Goal: Task Accomplishment & Management: Use online tool/utility

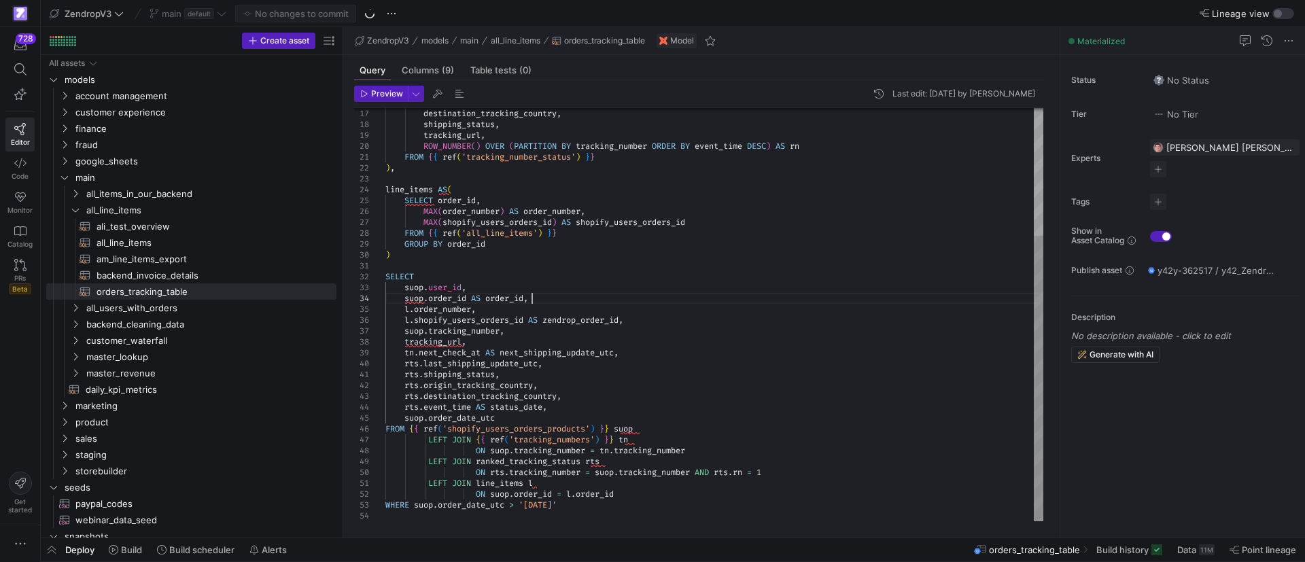
scroll to position [43, 195]
click at [764, 302] on div "suop . tracking_number , tracking_url , [GEOGRAPHIC_DATA] . next_check_at AS ne…" at bounding box center [715, 222] width 658 height 598
click at [603, 504] on div "suop . tracking_number , tracking_url , [GEOGRAPHIC_DATA] . next_check_at AS ne…" at bounding box center [715, 222] width 658 height 598
click at [524, 528] on mat-tab-group "Query Columns (9) Table tests (0) Preview Last edit: [DATE] by [PERSON_NAME] 37…" at bounding box center [698, 296] width 711 height 483
click at [536, 514] on div "suop . tracking_number , tracking_url , [GEOGRAPHIC_DATA] . next_check_at AS ne…" at bounding box center [715, 222] width 658 height 598
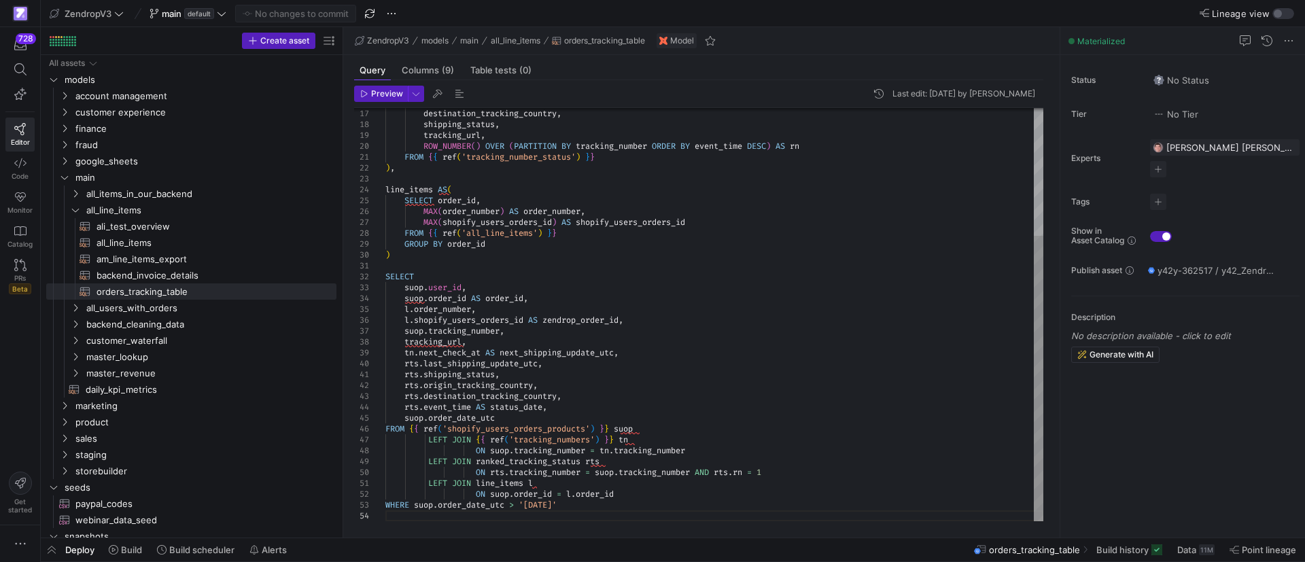
type textarea "SELECT suop.user_id, suop.order_id AS order_id, l.order_number, l.shopify_users…"
click at [753, 301] on div "suop . tracking_number , destination_tracking_country , shipping_status , track…" at bounding box center [715, 222] width 658 height 598
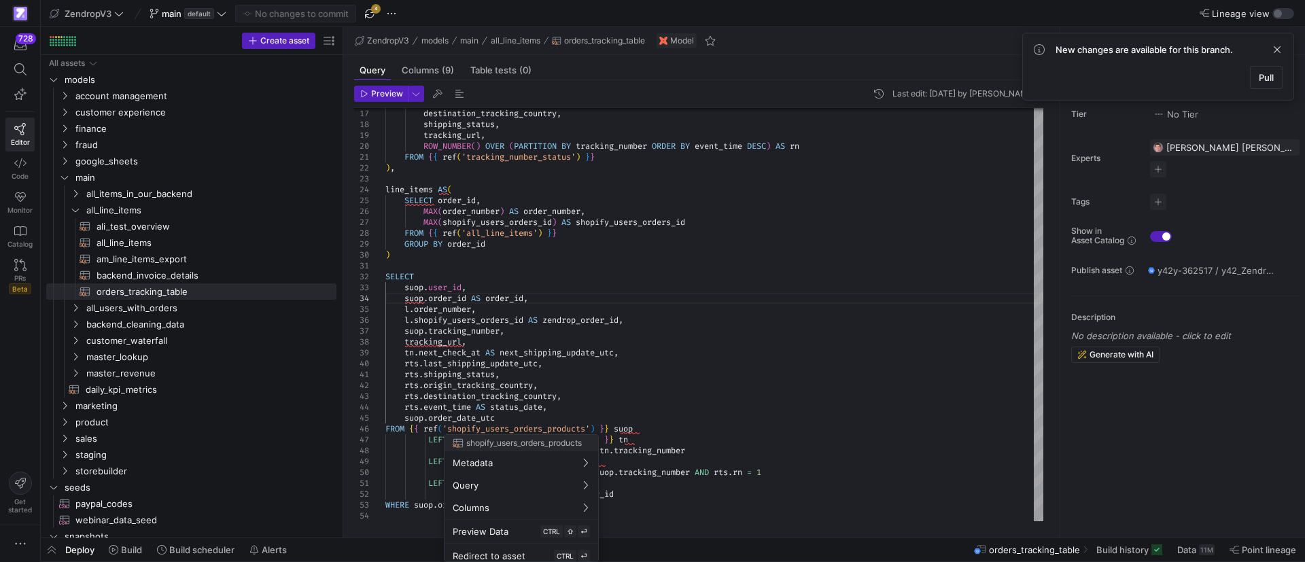
click at [550, 430] on div at bounding box center [652, 281] width 1305 height 562
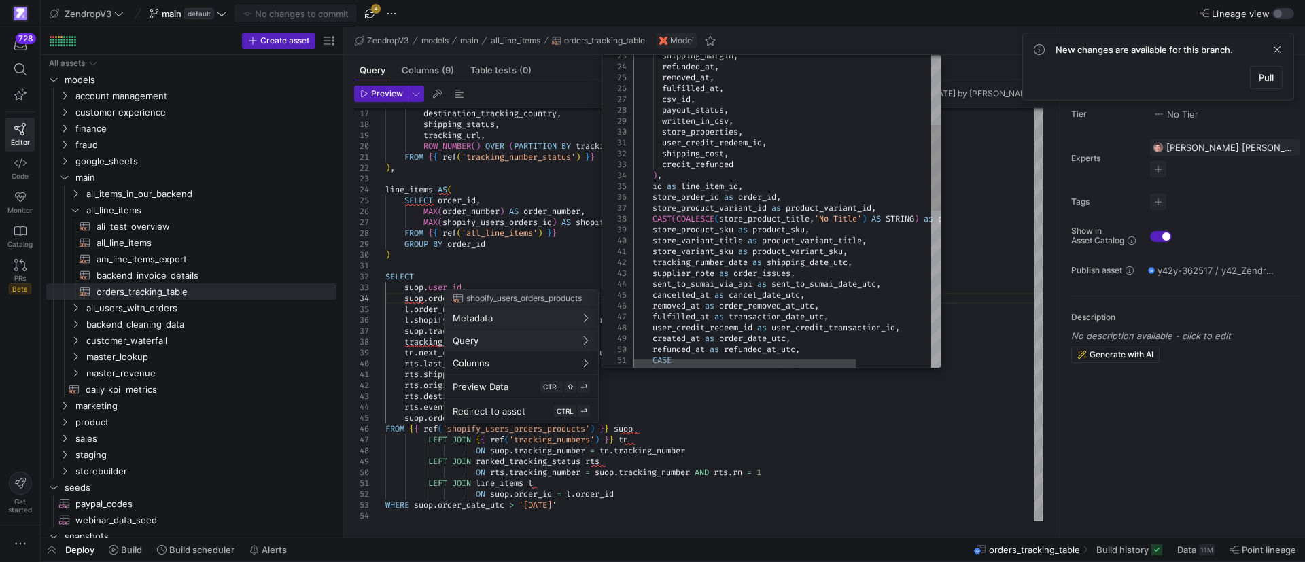
type textarea "user_credit_redeem_id, shipping_cost, credit_refunded ), id as line_item_id, st…"
click at [706, 186] on div "store_product_variant_id as product_variant_id , CAST ( COALESCE ( store_produc…" at bounding box center [839, 370] width 411 height 1140
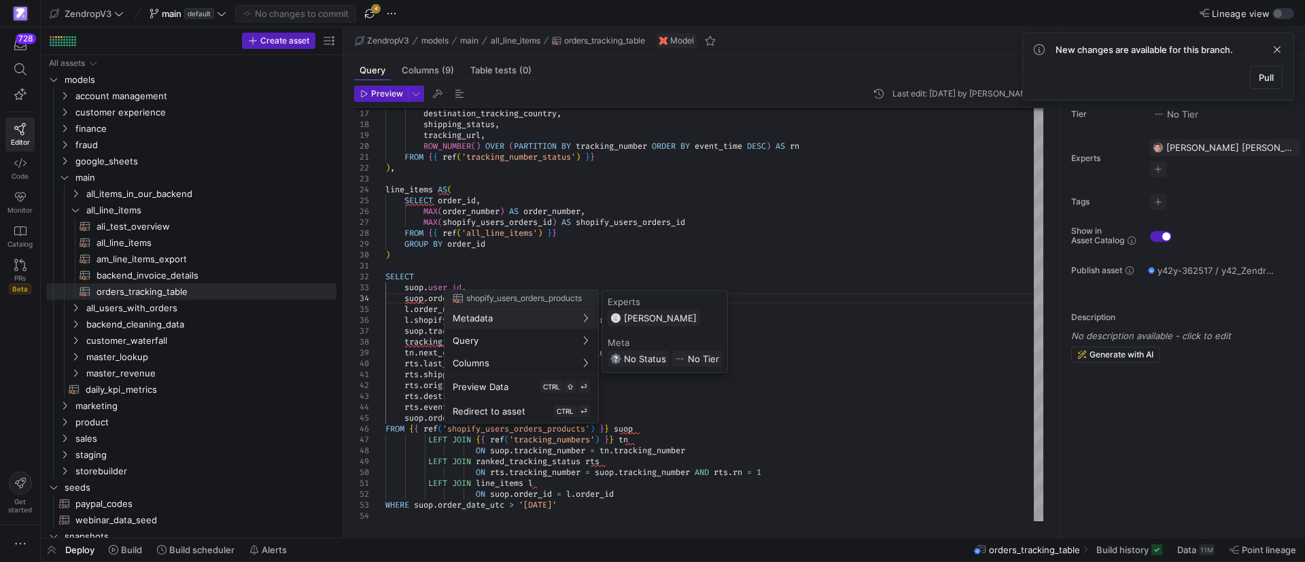
click at [526, 262] on div at bounding box center [652, 281] width 1305 height 562
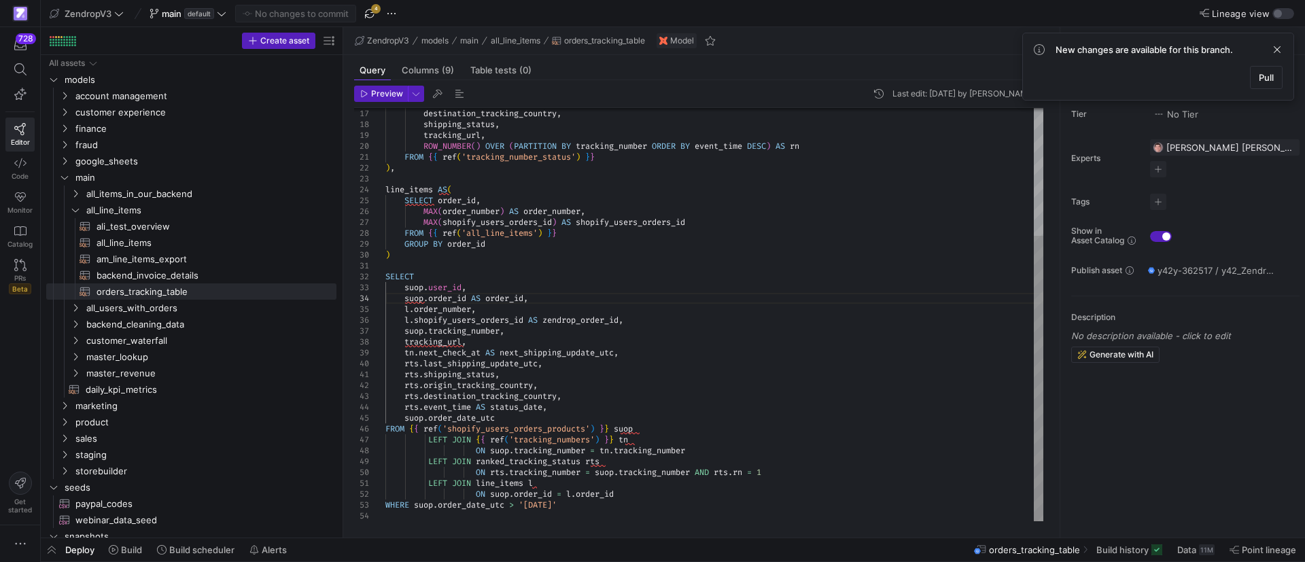
scroll to position [43, 146]
click at [546, 295] on div "suop . tracking_number , destination_tracking_country , shipping_status , track…" at bounding box center [715, 222] width 658 height 598
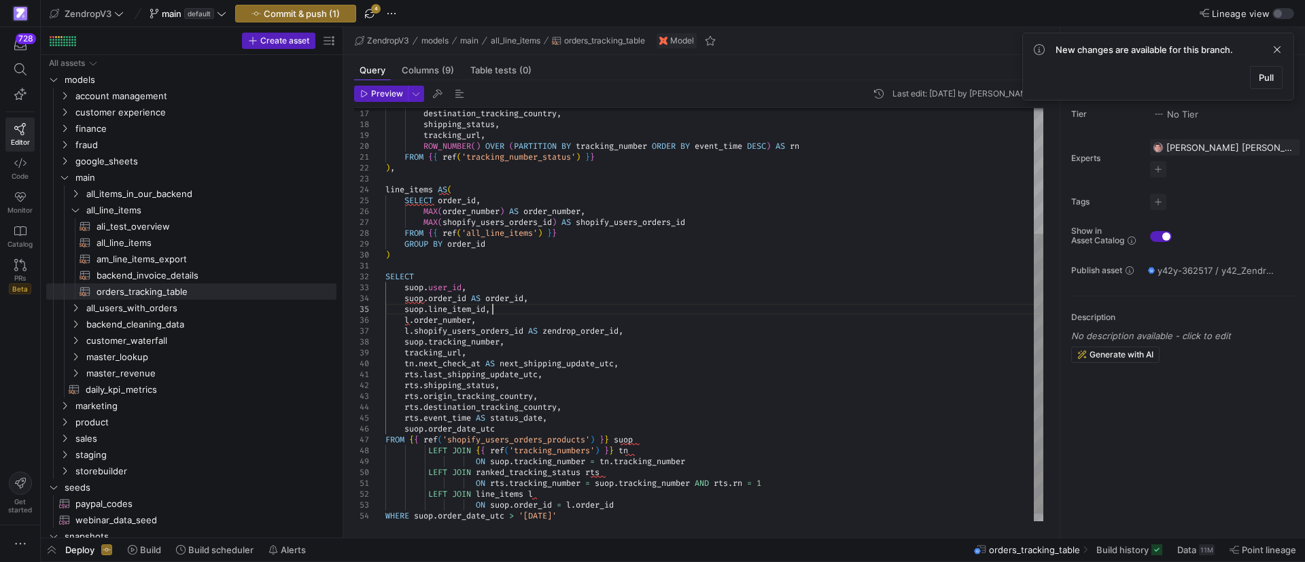
scroll to position [44, 106]
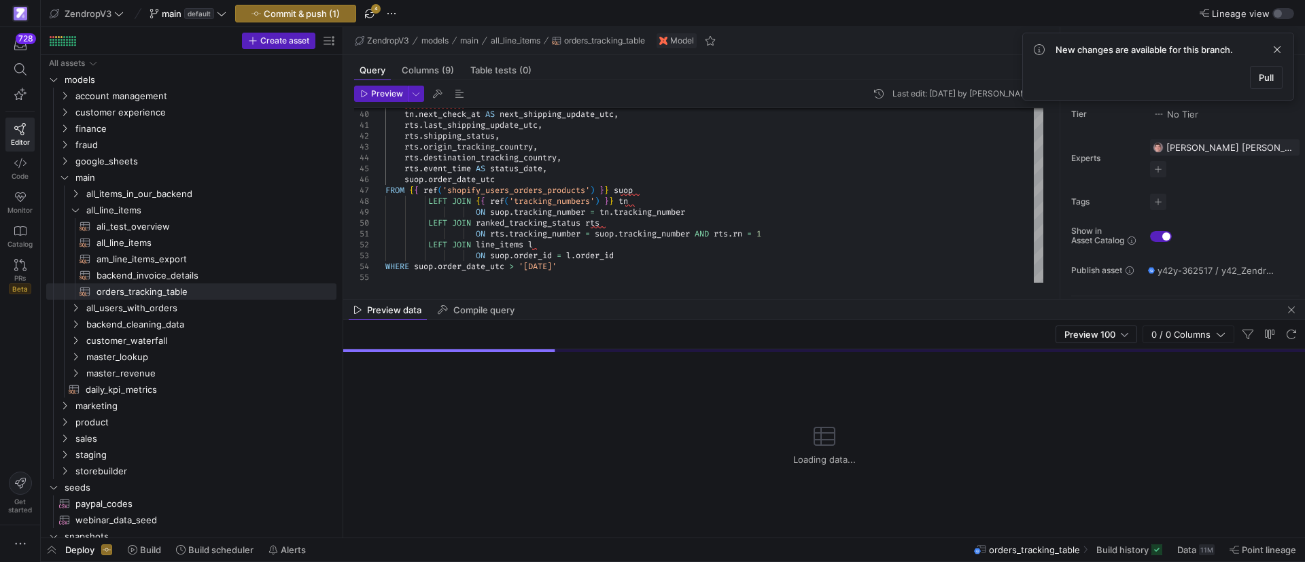
type textarea "SELECT suop.user_id, suop.order_id AS order_id, suop.line_item_id, l.order_numb…"
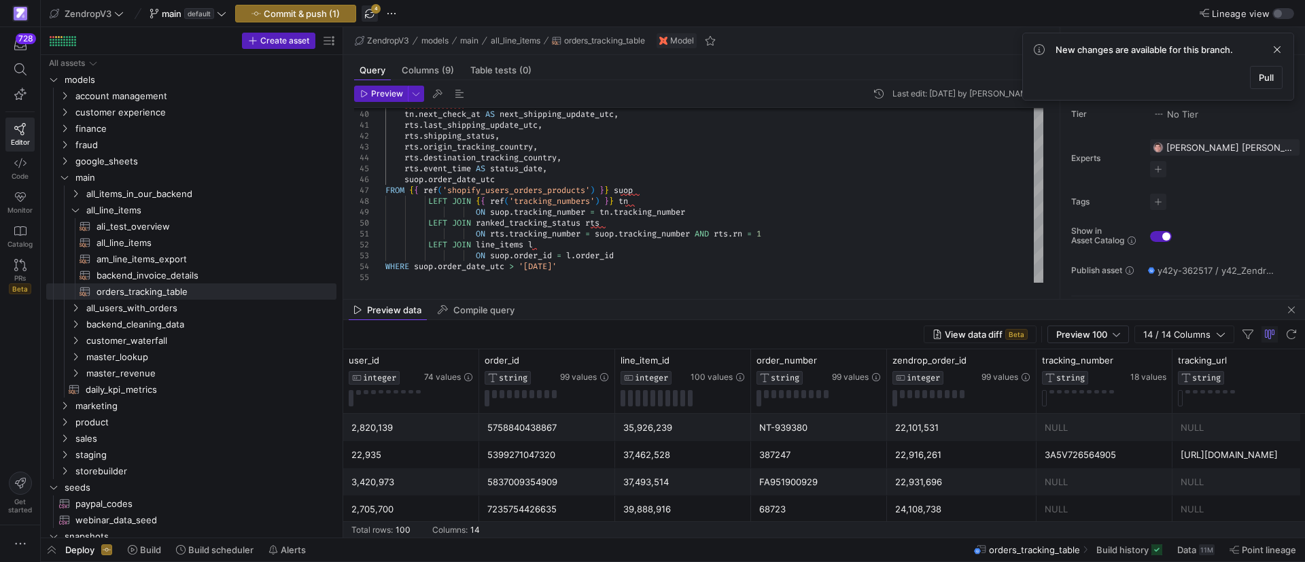
click at [375, 15] on span "button" at bounding box center [370, 13] width 16 height 16
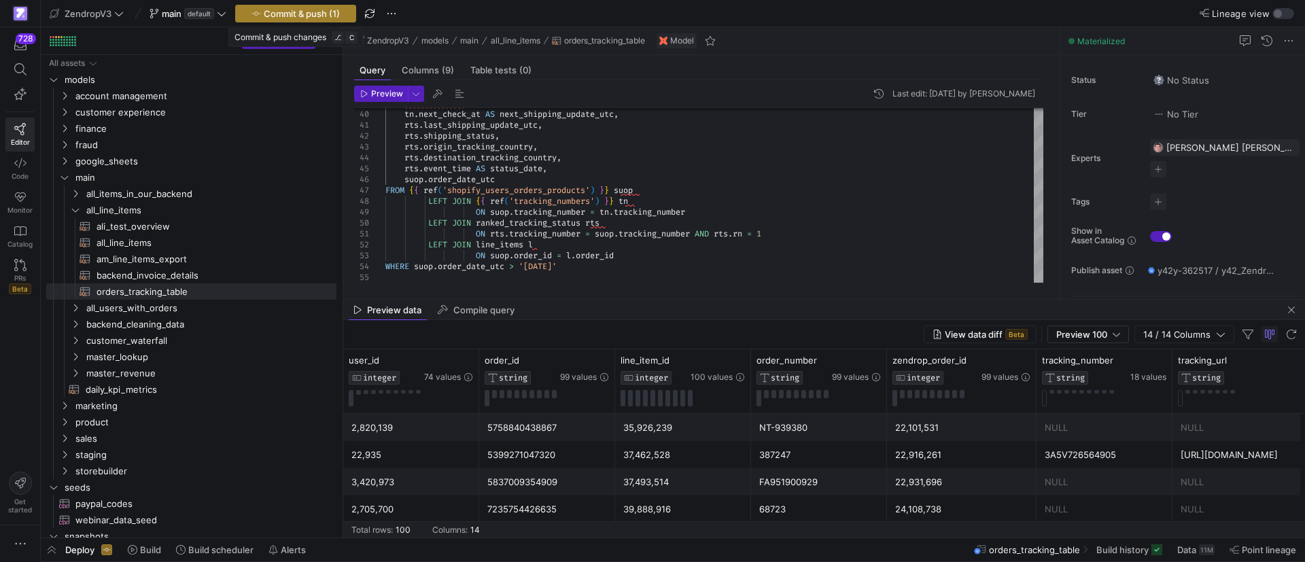
click at [311, 10] on span "Commit & push (1)" at bounding box center [302, 13] width 76 height 11
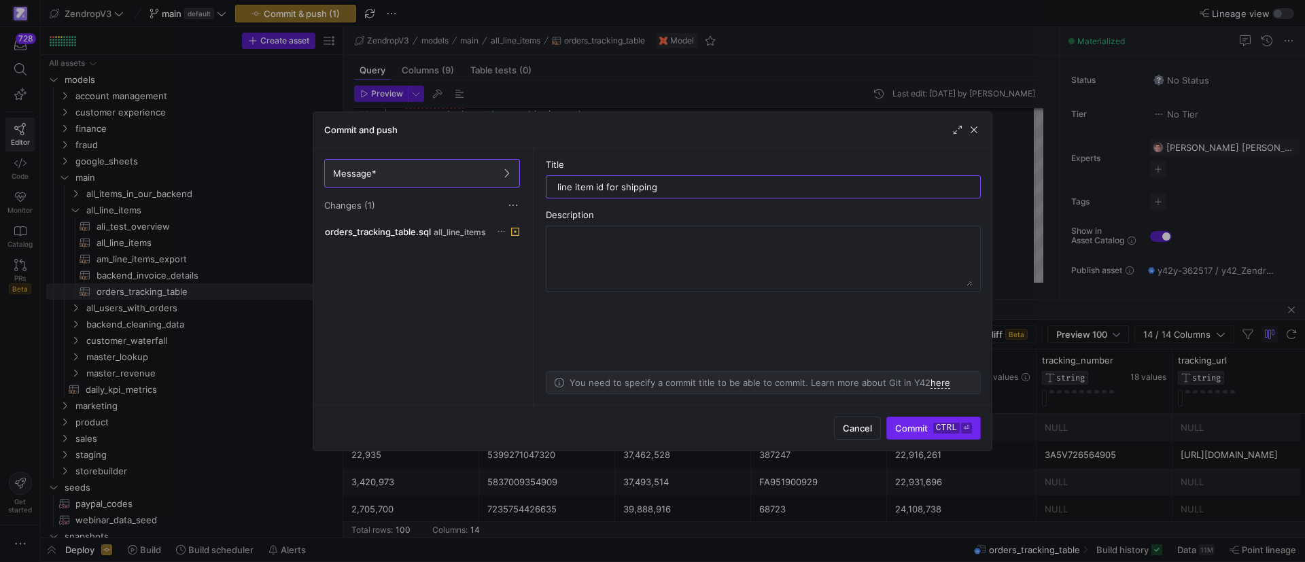
type input "line item id for shipping"
click at [923, 422] on span "submit" at bounding box center [933, 428] width 93 height 22
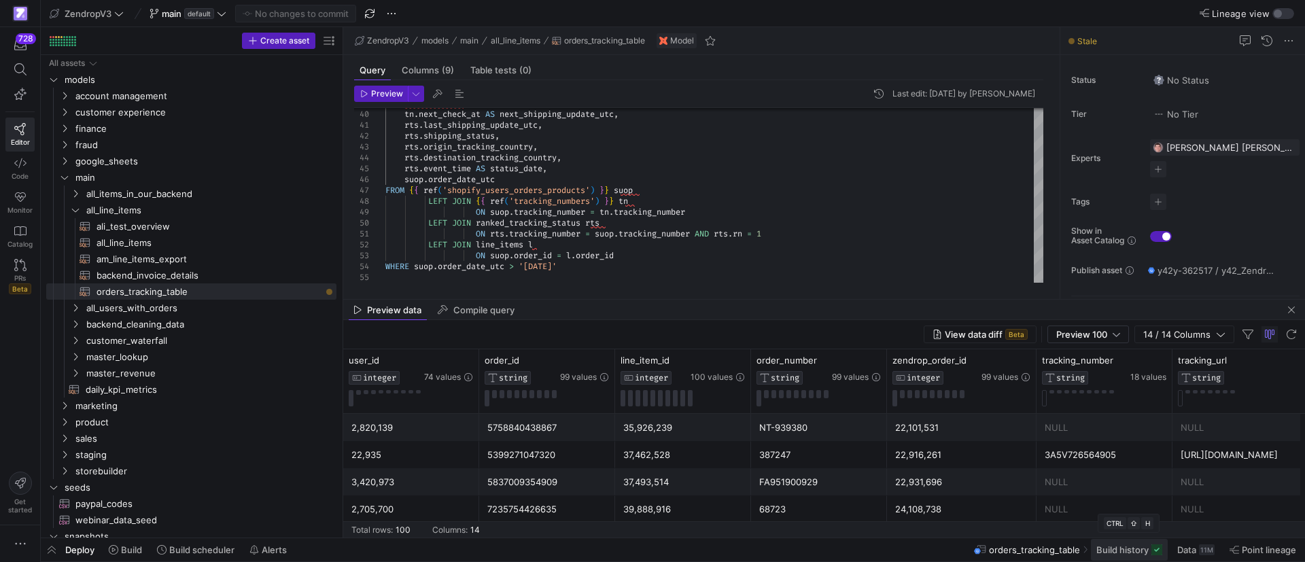
click at [1137, 558] on span at bounding box center [1129, 550] width 77 height 22
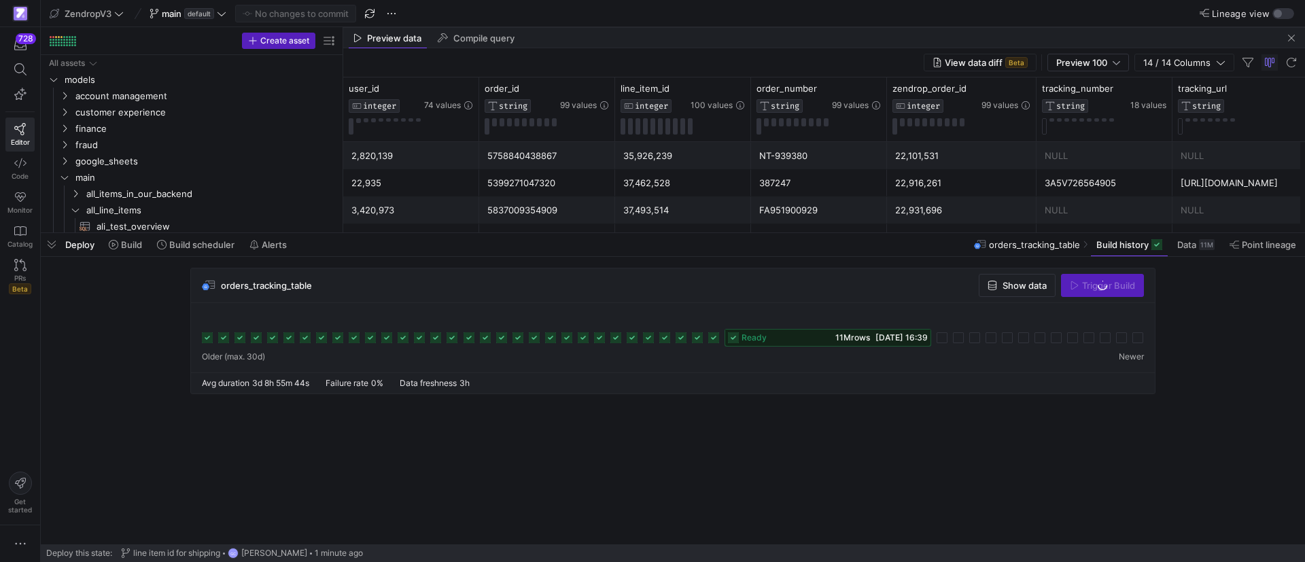
drag, startPoint x: 551, startPoint y: 311, endPoint x: 666, endPoint y: 192, distance: 165.4
click at [547, 231] on div at bounding box center [673, 233] width 1265 height 5
drag, startPoint x: 1298, startPoint y: 33, endPoint x: 1295, endPoint y: 41, distance: 8.8
click at [1297, 33] on span "button" at bounding box center [1292, 38] width 16 height 16
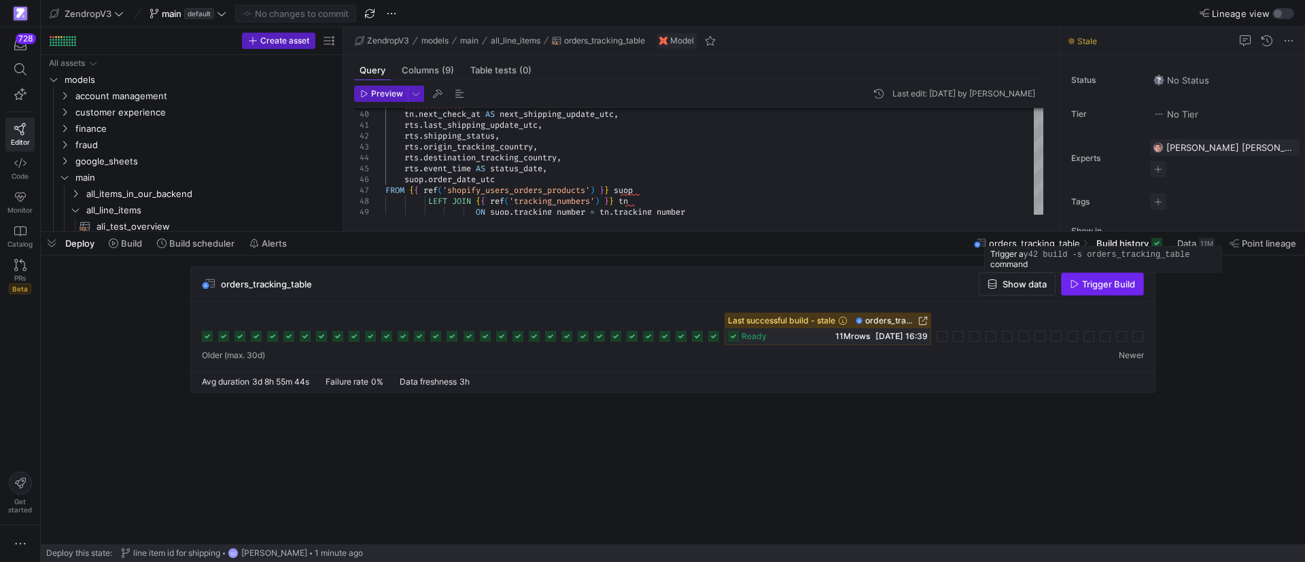
click at [1102, 274] on span "button" at bounding box center [1103, 284] width 82 height 22
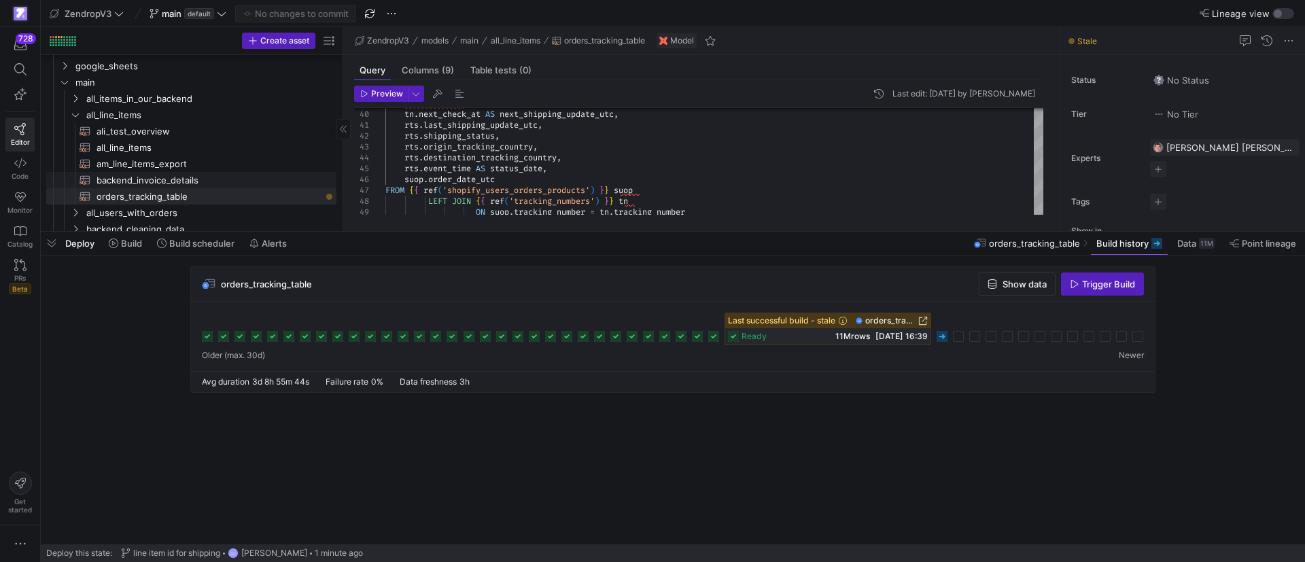
scroll to position [102, 0]
click at [156, 176] on span "backend_invoice_details​​​​​​​​​​" at bounding box center [209, 174] width 224 height 16
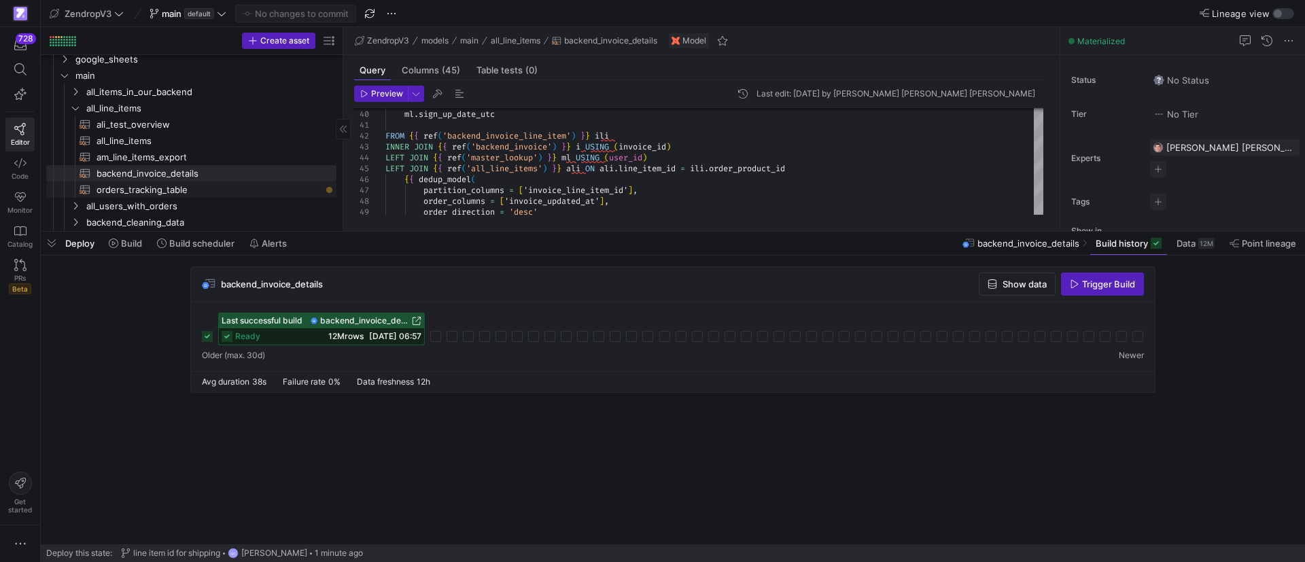
click at [156, 188] on span "orders_tracking_table​​​​​​​​​​" at bounding box center [209, 190] width 224 height 16
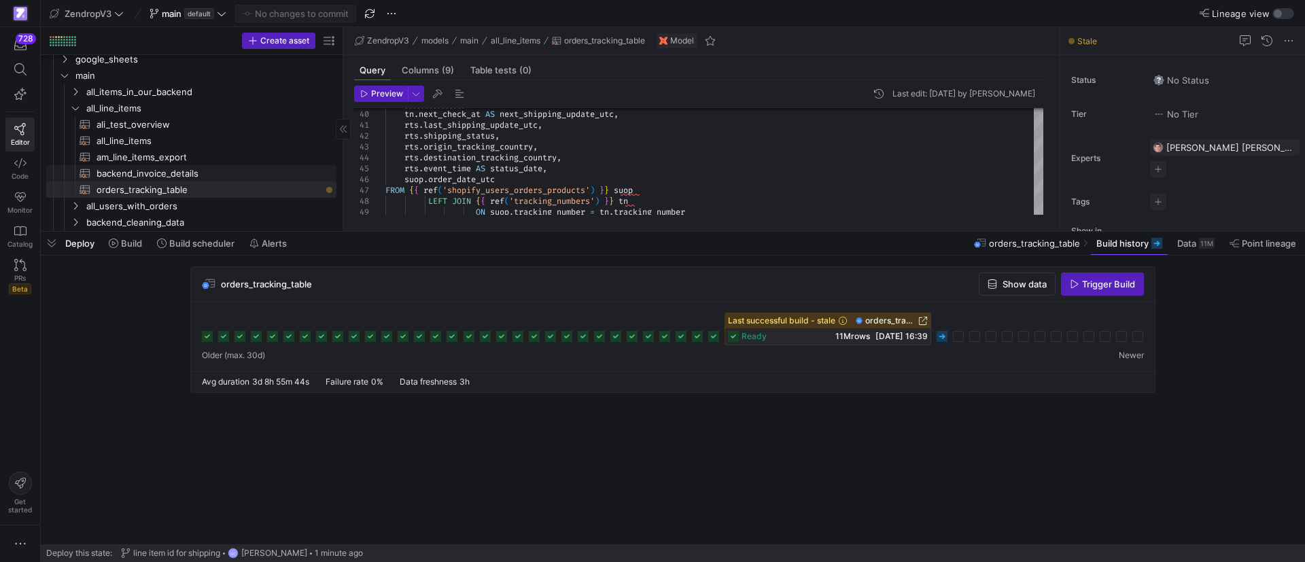
click at [245, 160] on span "am_line_items_export​​​​​​​​​​" at bounding box center [209, 158] width 224 height 16
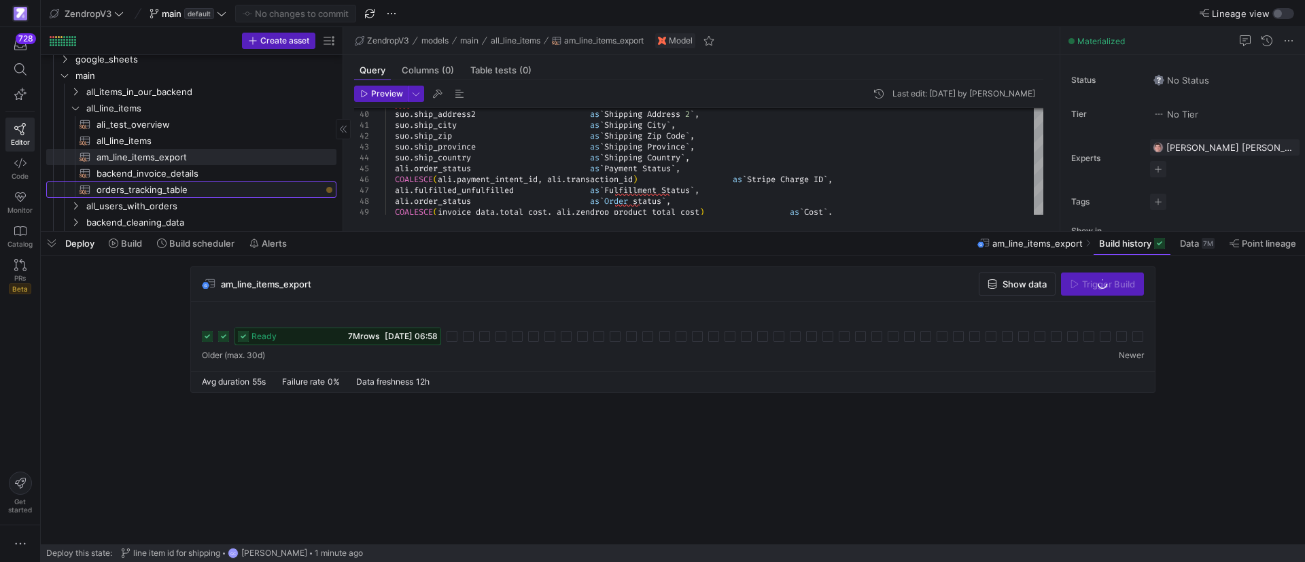
click at [198, 188] on span "orders_tracking_table​​​​​​​​​​" at bounding box center [209, 190] width 224 height 16
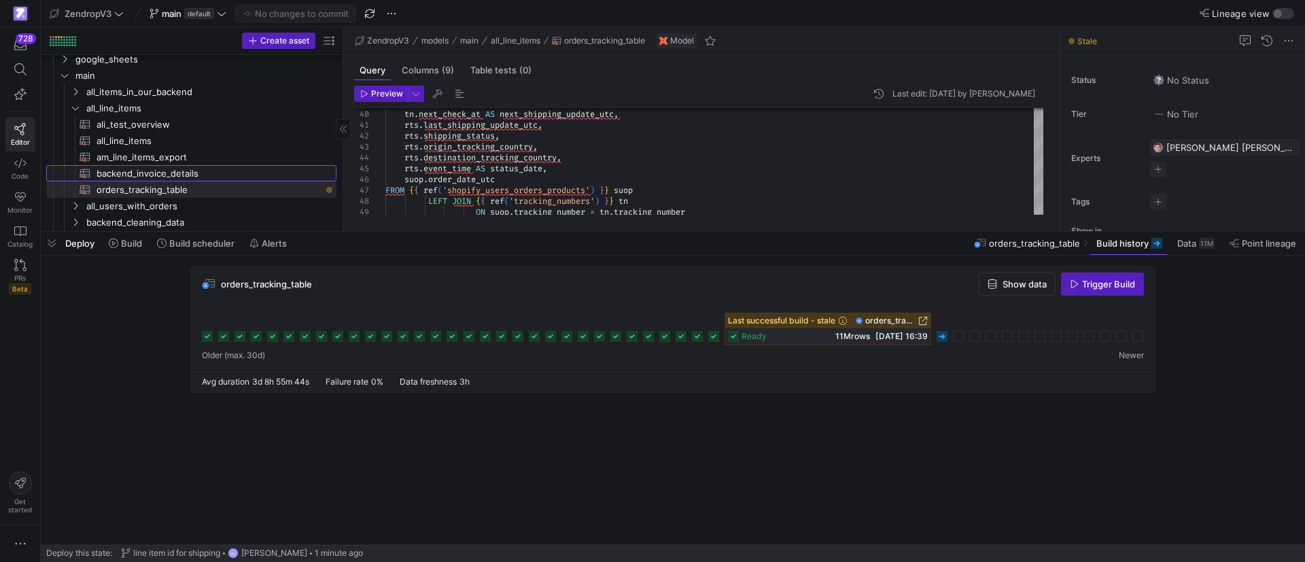
click at [135, 166] on span "backend_invoice_details​​​​​​​​​​" at bounding box center [209, 174] width 224 height 16
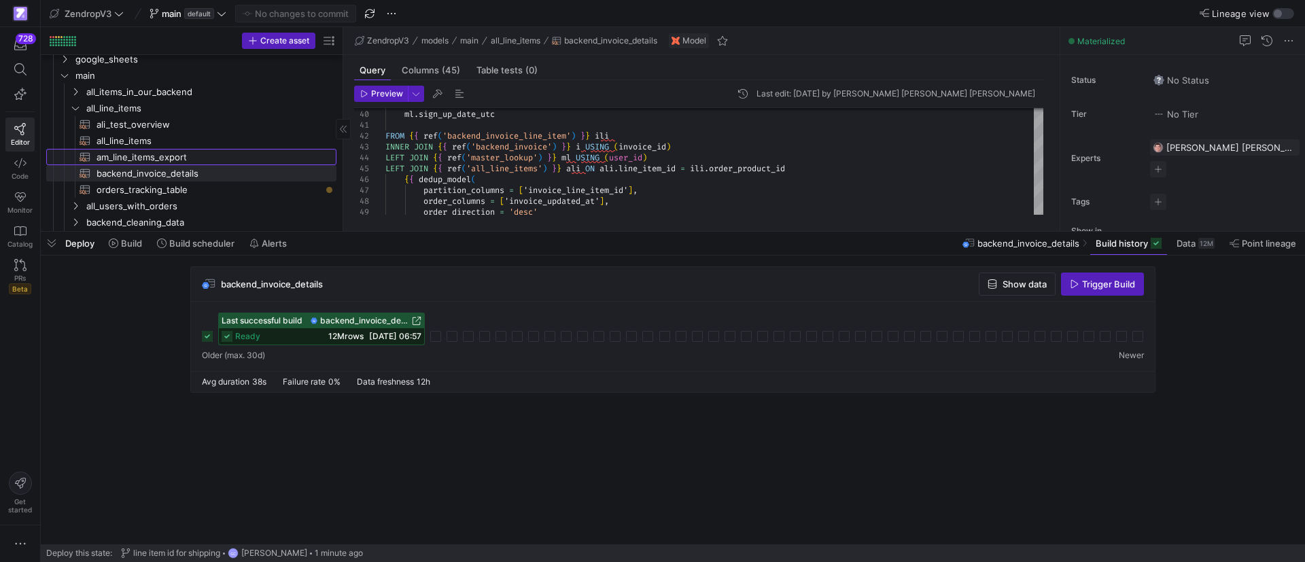
click at [154, 149] on link "am_line_items_export​​​​​​​​​​" at bounding box center [191, 157] width 290 height 16
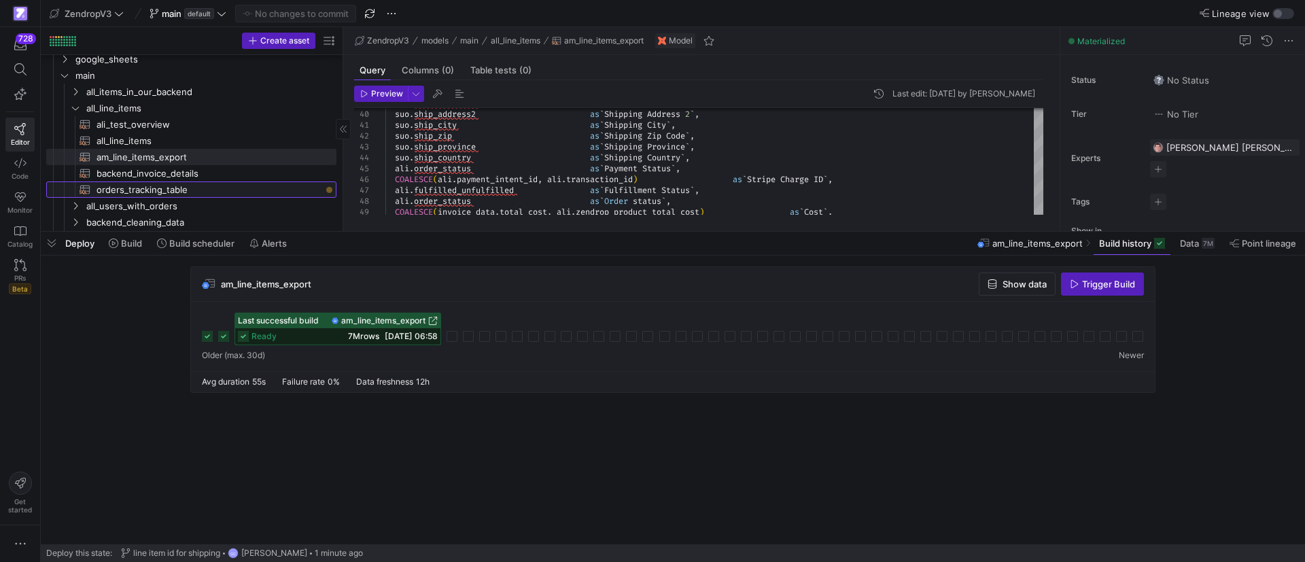
click at [202, 182] on span "orders_tracking_table​​​​​​​​​​" at bounding box center [209, 190] width 224 height 16
type textarea "{{ config( materialized='table', partition_by={ "field": "order_date_utc", "dat…"
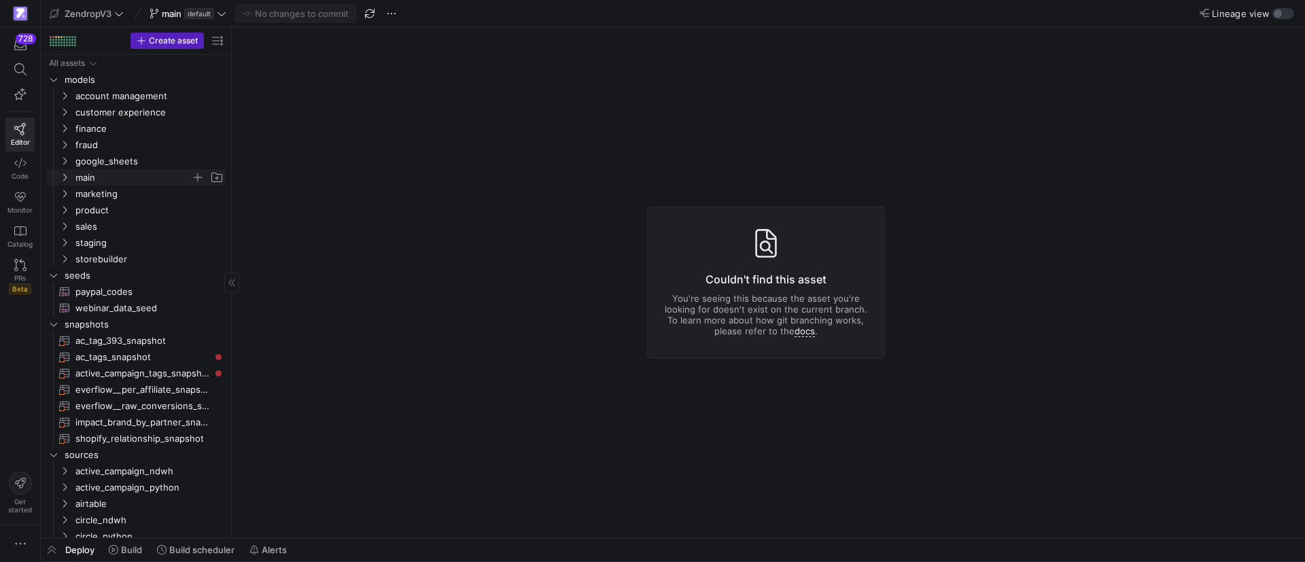
click at [65, 173] on icon "Press SPACE to select this row." at bounding box center [65, 177] width 10 height 8
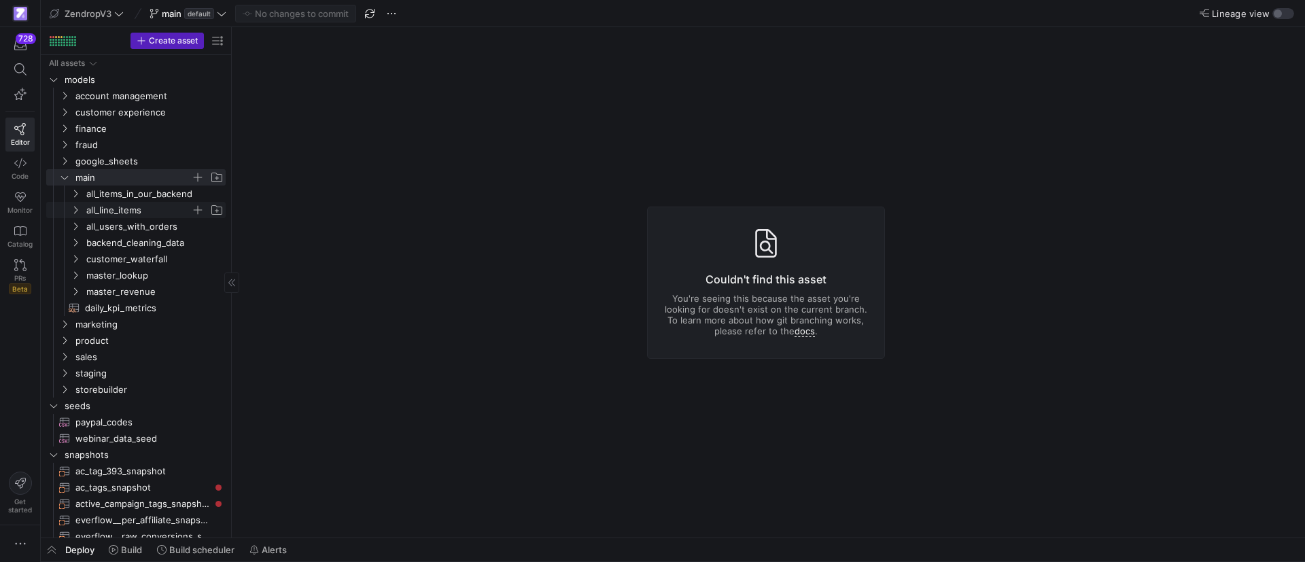
click at [82, 207] on span "all_line_items" at bounding box center [147, 210] width 156 height 15
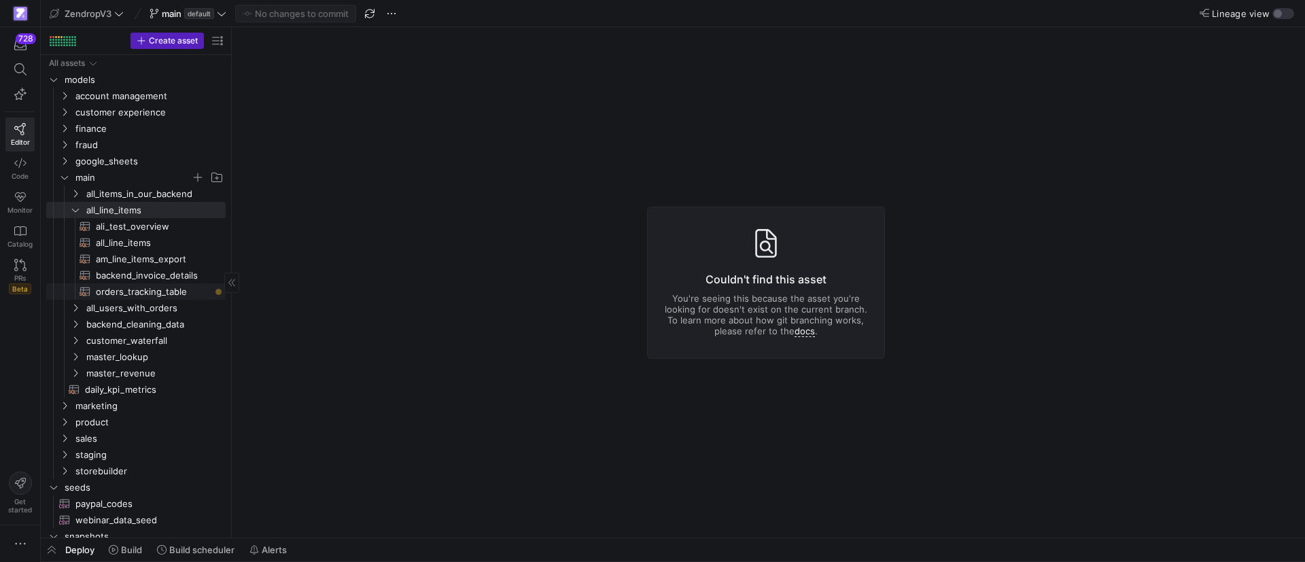
click at [142, 290] on span "orders_tracking_table​​​​​​​​​​" at bounding box center [153, 292] width 114 height 16
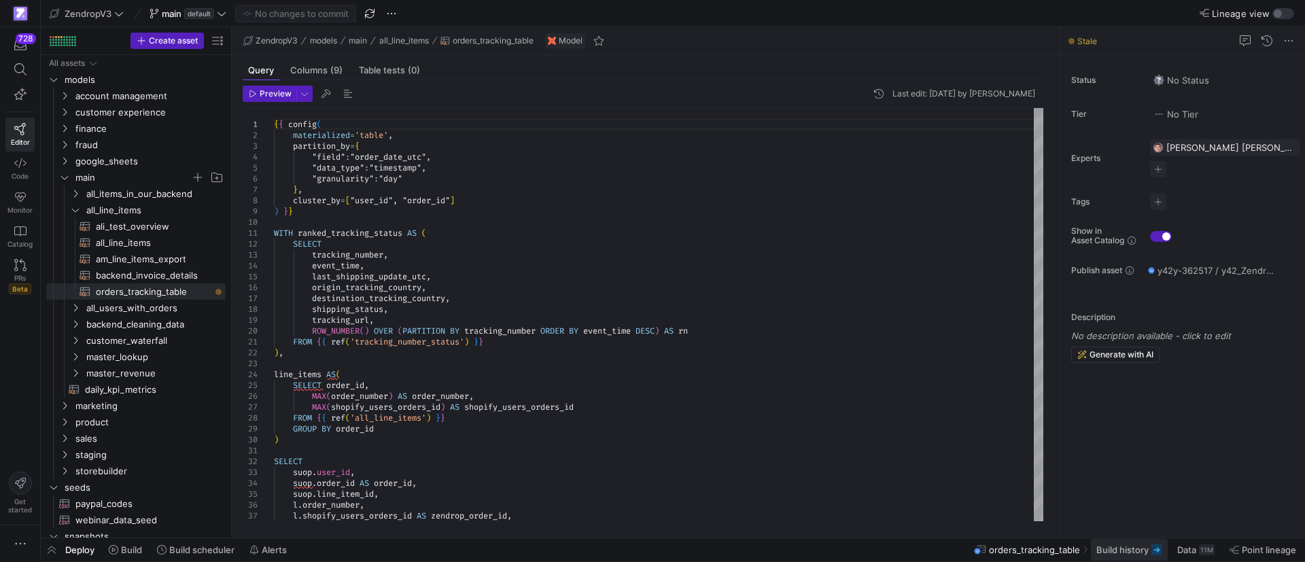
click at [1138, 545] on span "Build history" at bounding box center [1123, 550] width 52 height 11
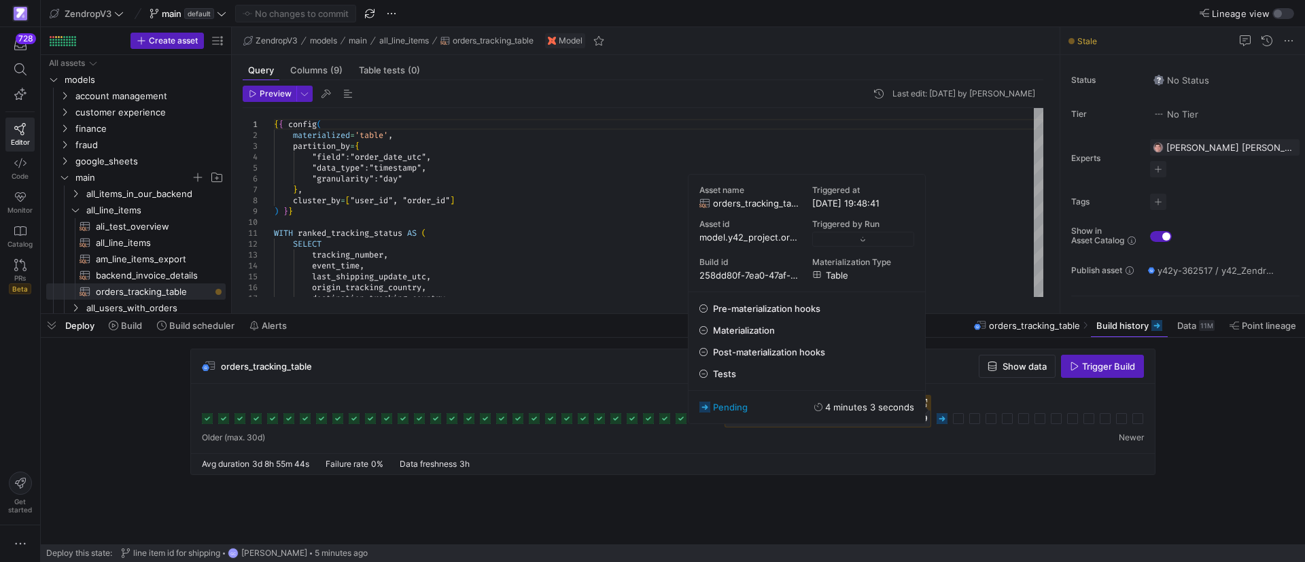
click at [943, 420] on rect at bounding box center [942, 418] width 11 height 11
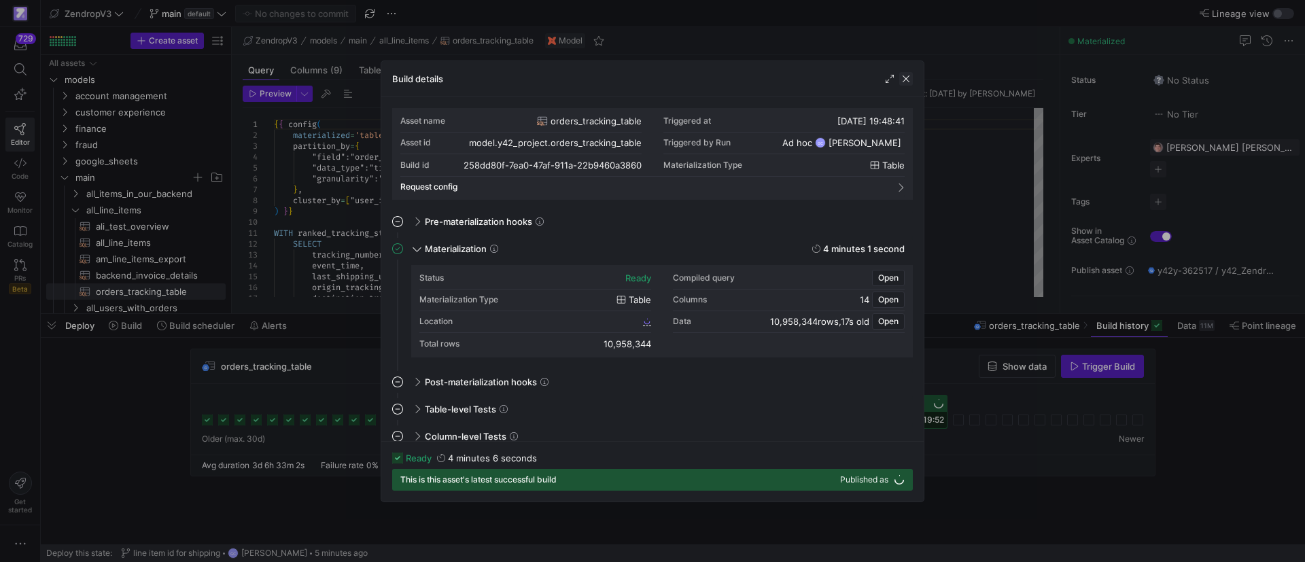
click at [905, 76] on span "button" at bounding box center [907, 79] width 14 height 14
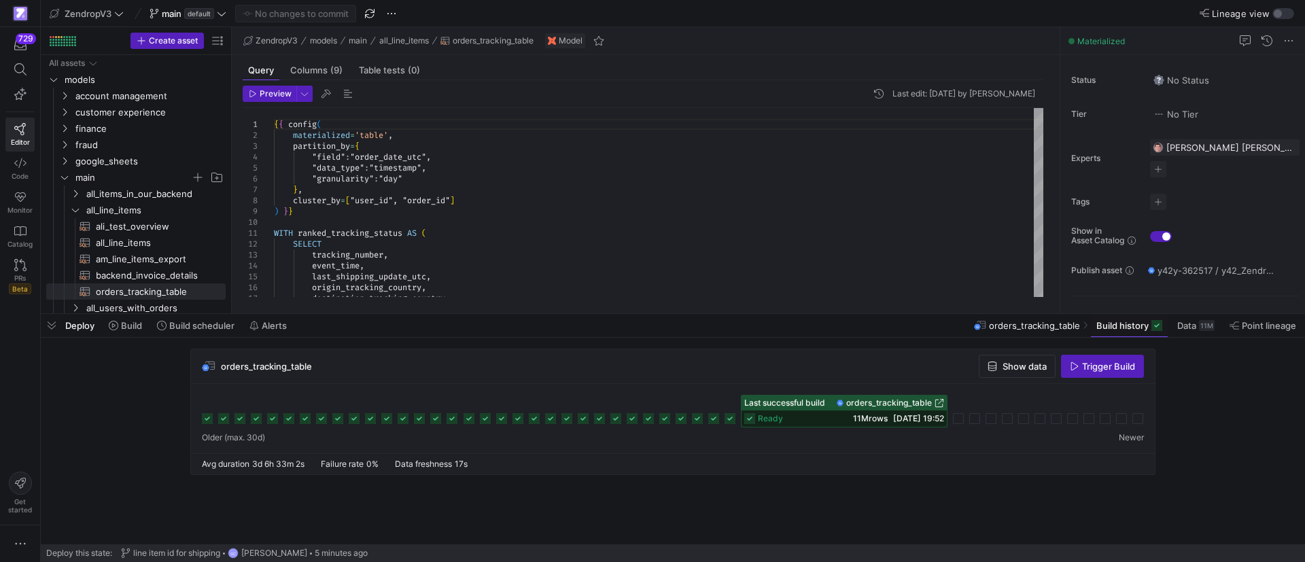
click at [817, 468] on y42-job-history-stats "Avg duration 3d 6h 33m 2s Failure rate 0% Data freshness 17s" at bounding box center [678, 465] width 953 height 10
drag, startPoint x: 50, startPoint y: 324, endPoint x: 415, endPoint y: 14, distance: 479.5
click at [50, 325] on span "button" at bounding box center [52, 325] width 22 height 23
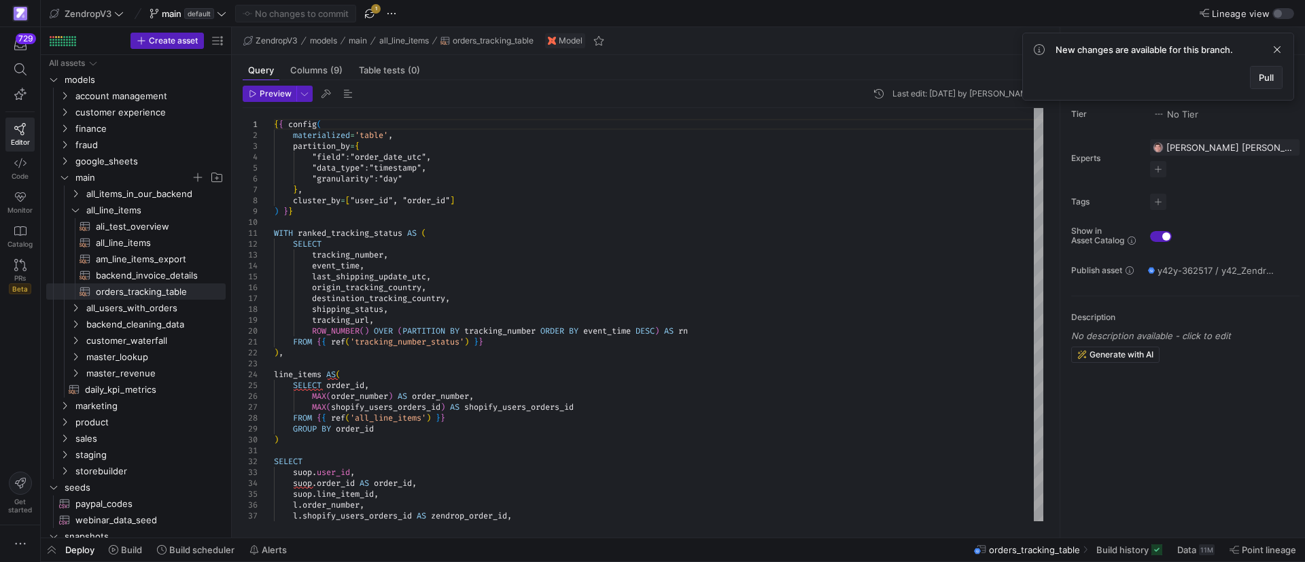
click at [1269, 71] on span at bounding box center [1266, 78] width 31 height 22
click at [1273, 78] on span "Pull" at bounding box center [1266, 77] width 15 height 11
